Goal: Information Seeking & Learning: Learn about a topic

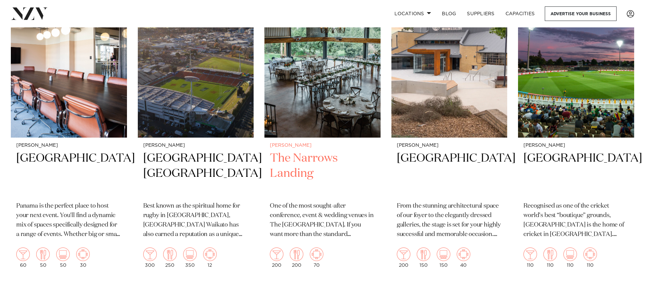
scroll to position [1016, 0]
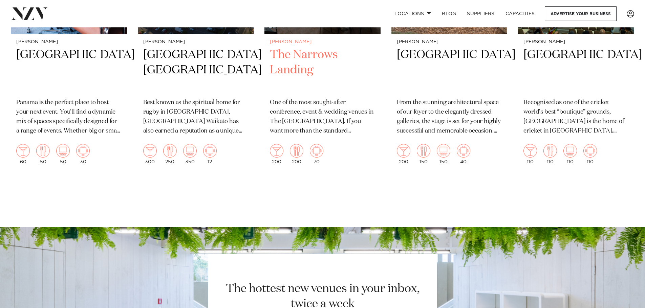
click at [304, 59] on h2 "The Narrows Landing" at bounding box center [322, 70] width 105 height 46
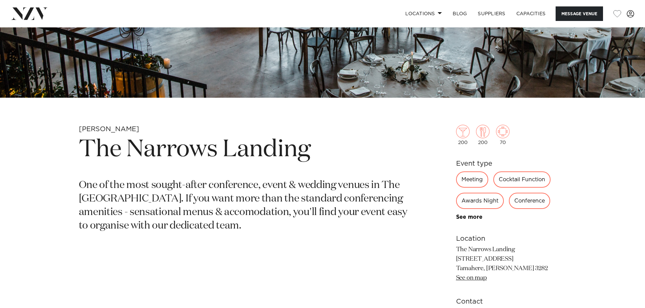
scroll to position [271, 0]
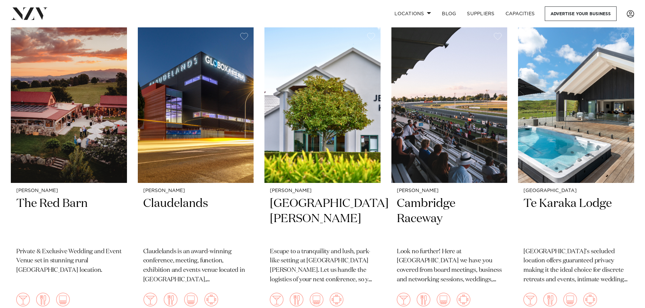
scroll to position [542, 0]
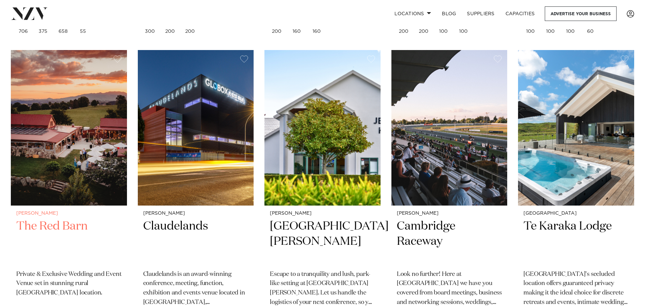
click at [38, 178] on img at bounding box center [69, 128] width 116 height 156
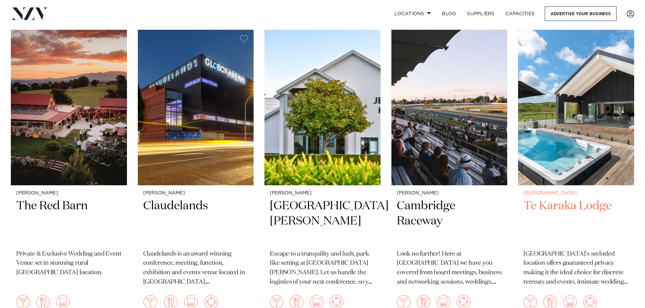
scroll to position [574, 0]
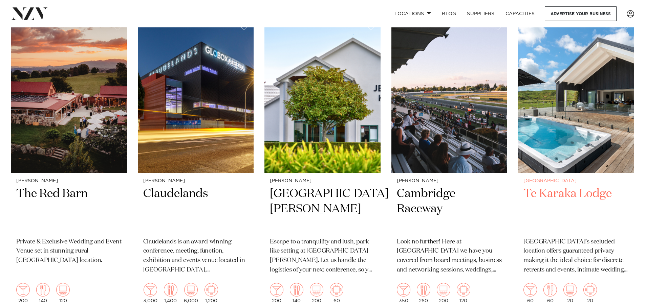
click at [558, 147] on img at bounding box center [576, 96] width 116 height 156
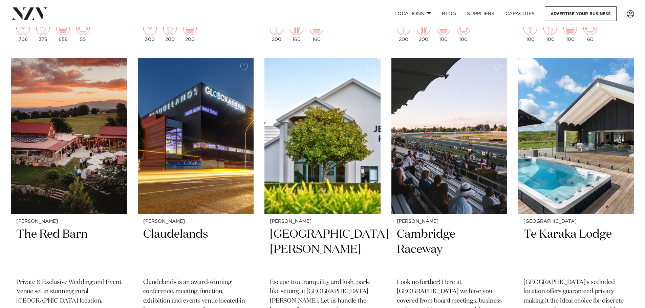
scroll to position [471, 0]
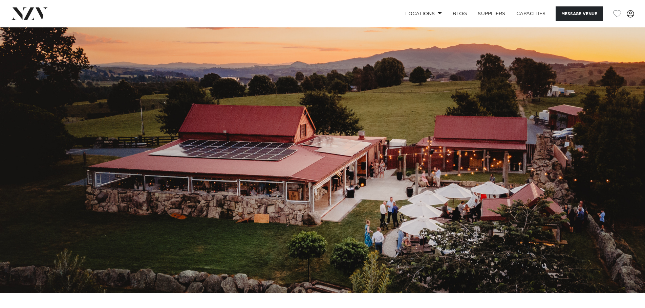
scroll to position [34, 0]
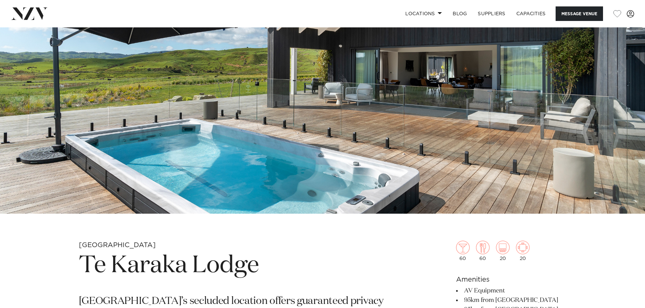
scroll to position [102, 0]
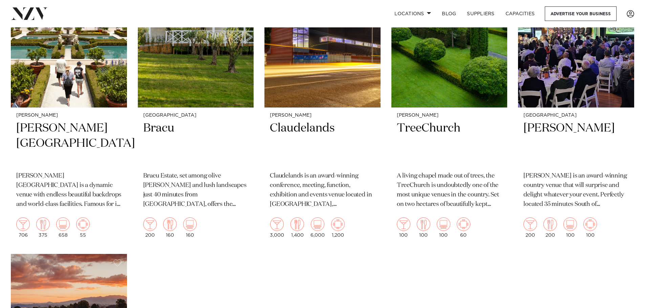
scroll to position [237, 0]
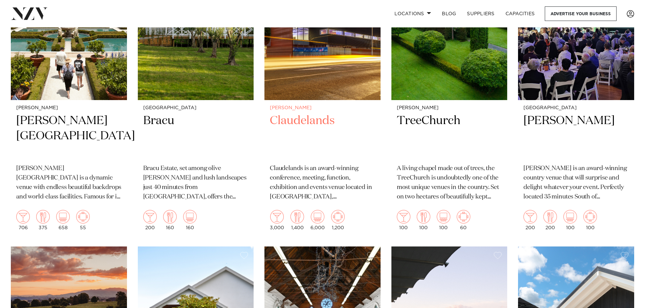
click at [307, 102] on div "[PERSON_NAME] Claudelands Claudelands is an award-winning conference, meeting, …" at bounding box center [322, 168] width 116 height 136
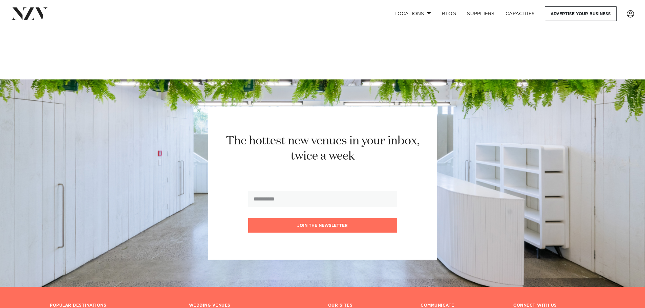
scroll to position [1207, 0]
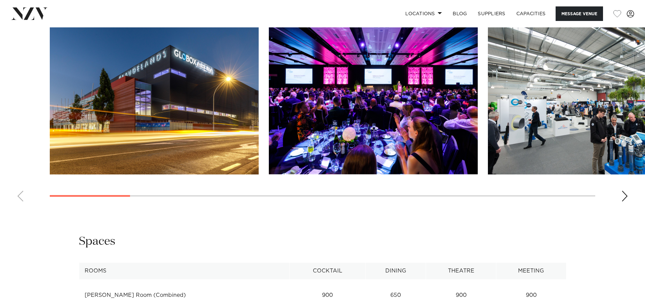
scroll to position [677, 0]
